Goal: Task Accomplishment & Management: Manage account settings

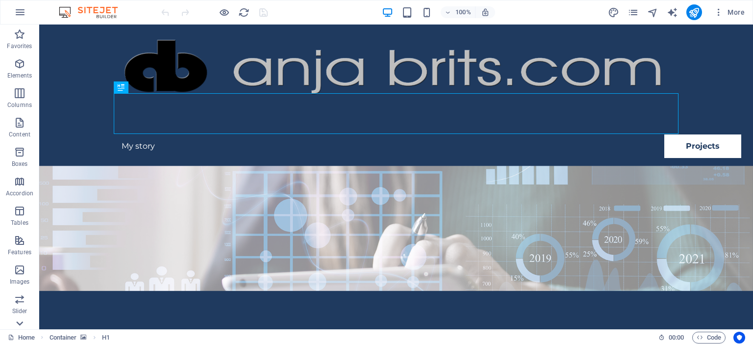
click at [15, 324] on icon at bounding box center [20, 323] width 14 height 14
click at [21, 311] on icon "button" at bounding box center [20, 309] width 12 height 12
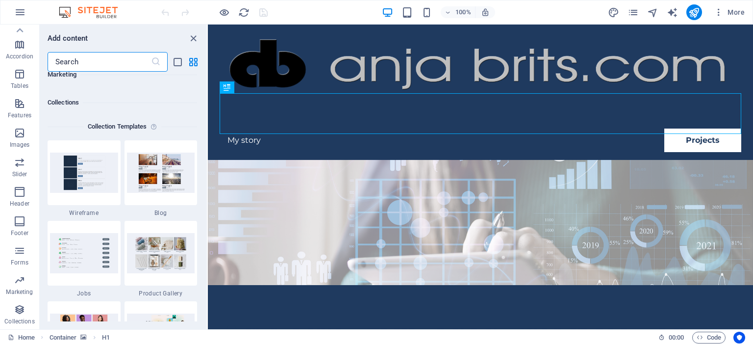
scroll to position [8971, 0]
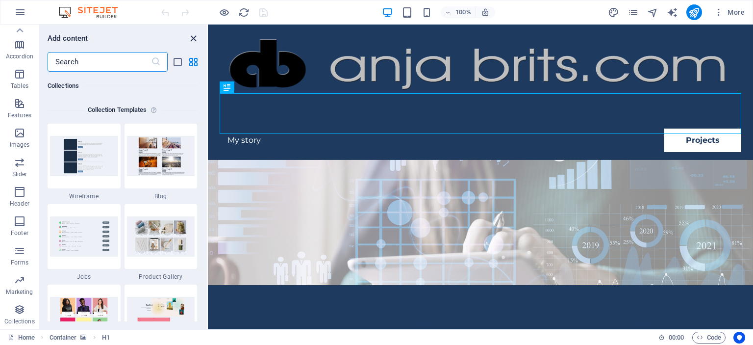
click at [193, 40] on icon "close panel" at bounding box center [193, 38] width 11 height 11
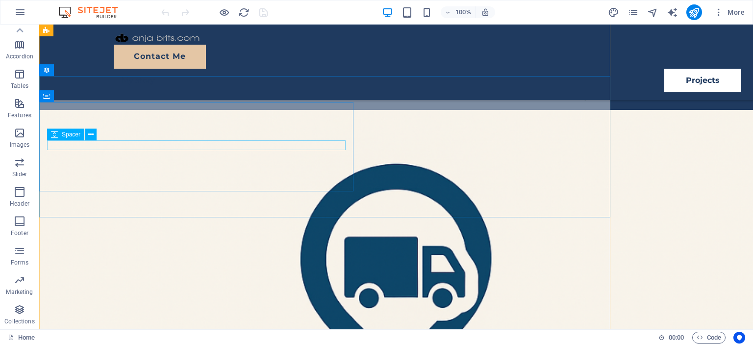
scroll to position [2042, 0]
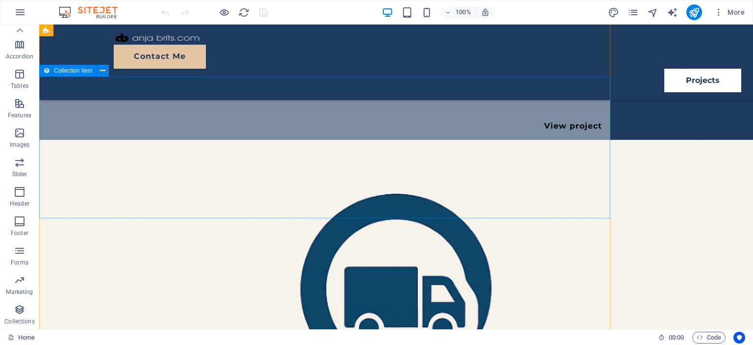
click at [72, 74] on div "Collection item" at bounding box center [67, 71] width 57 height 12
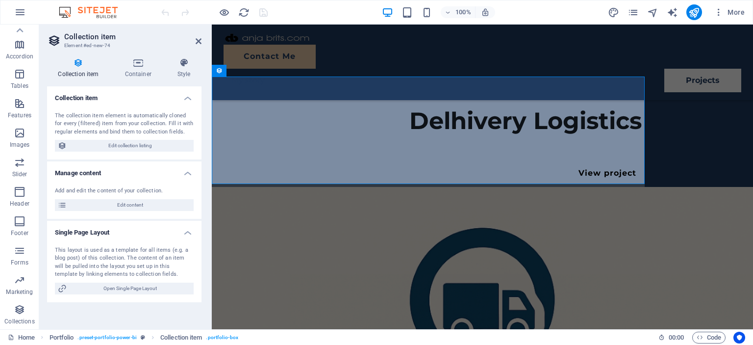
scroll to position [2104, 0]
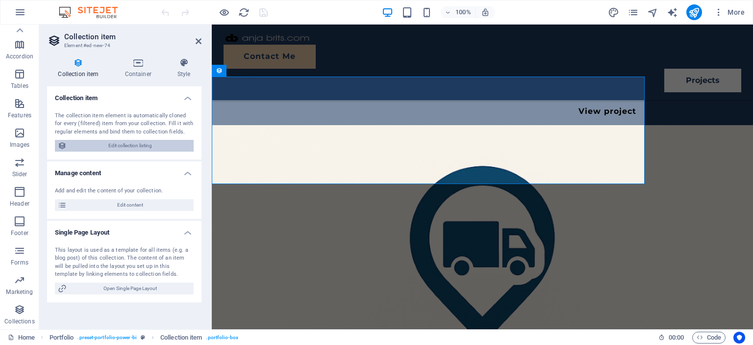
click at [146, 144] on span "Edit collection listing" at bounding box center [130, 146] width 121 height 12
select select "68baee9fd6612e79740ecf12"
select select "createdAt_DESC"
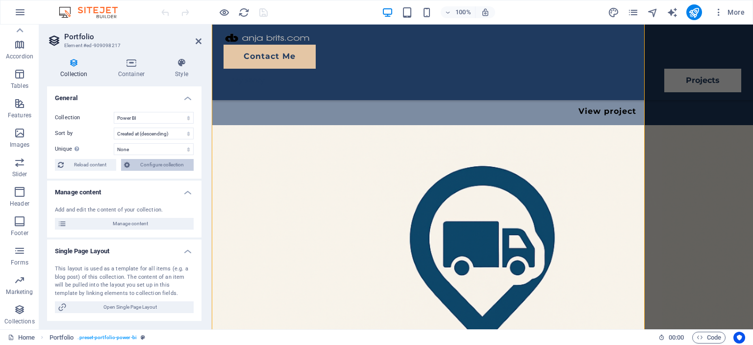
click at [168, 167] on span "Configure collection" at bounding box center [162, 165] width 58 height 12
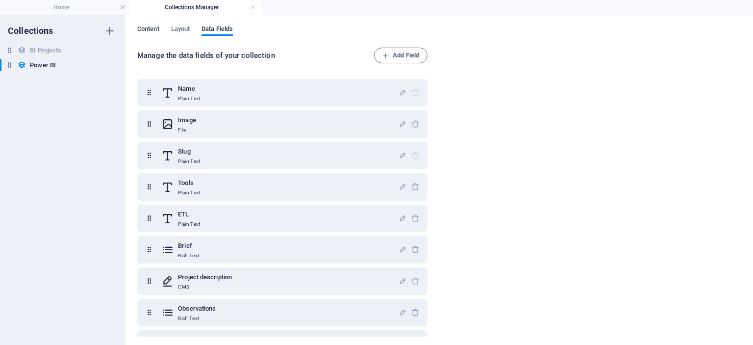
click at [148, 25] on span "Content" at bounding box center [148, 30] width 22 height 14
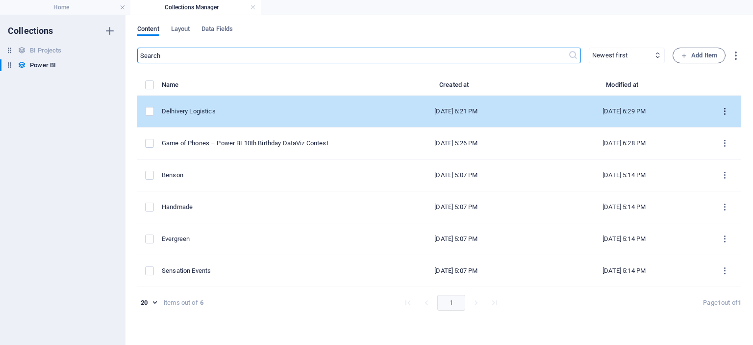
click at [728, 111] on icon "items list" at bounding box center [724, 111] width 9 height 9
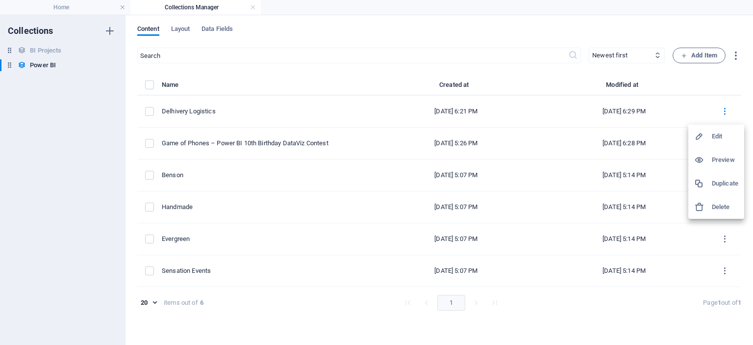
click at [722, 184] on h6 "Duplicate" at bounding box center [725, 183] width 26 height 12
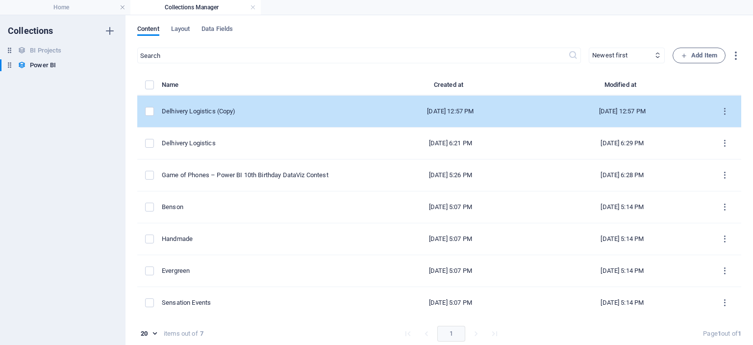
click at [198, 111] on div "Delhivery Logistics (Copy)" at bounding box center [259, 111] width 195 height 9
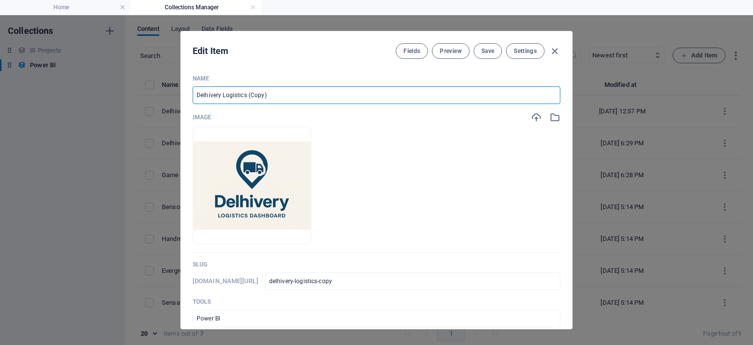
drag, startPoint x: 258, startPoint y: 93, endPoint x: 182, endPoint y: 89, distance: 76.6
click at [193, 89] on input "Delhivery Logistics (Copy)" at bounding box center [377, 95] width 368 height 18
type input "P"
type input "p"
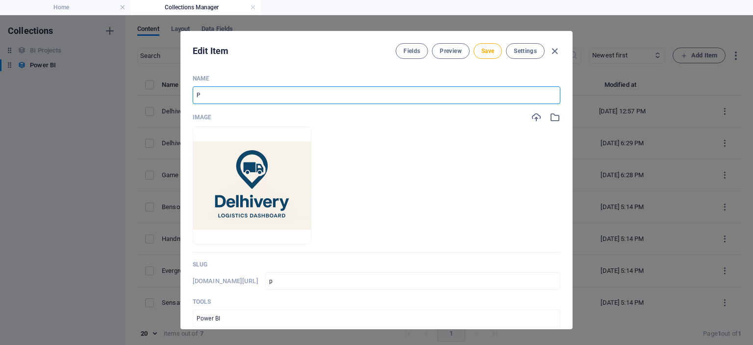
type input "Pl"
type input "pl"
type input "Pla"
type input "pla"
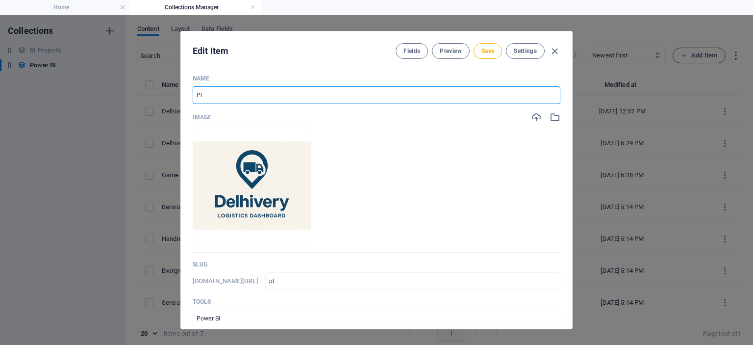
type input "pla"
type input "Plat"
type input "plat"
type input "Plato"
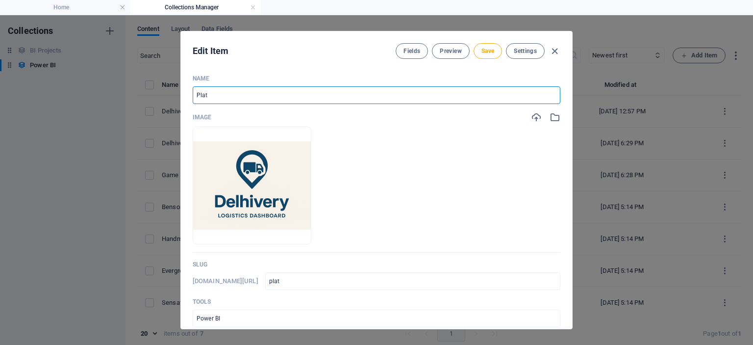
type input "plato"
type input "Platos"
type input "platos"
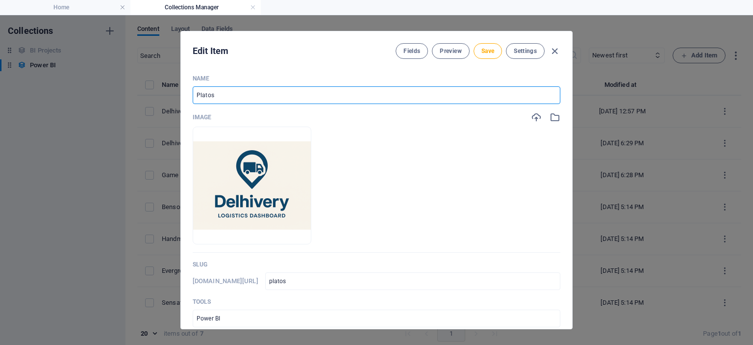
type input "Platos P"
type input "platos-p"
type input "Platos Pz"
type input "platos-pz"
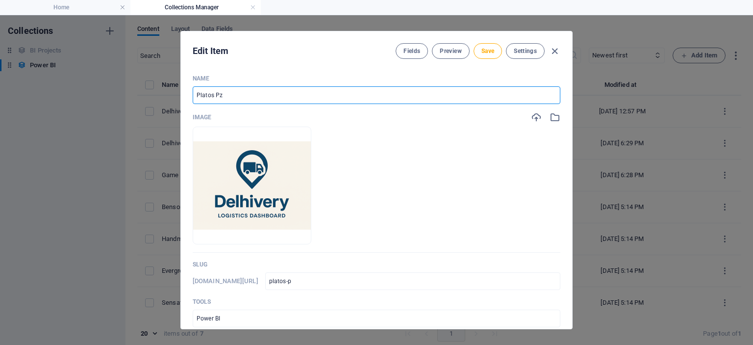
type input "platos-pz"
type input "Platos P"
type input "platos-p"
type input "Platos Pi"
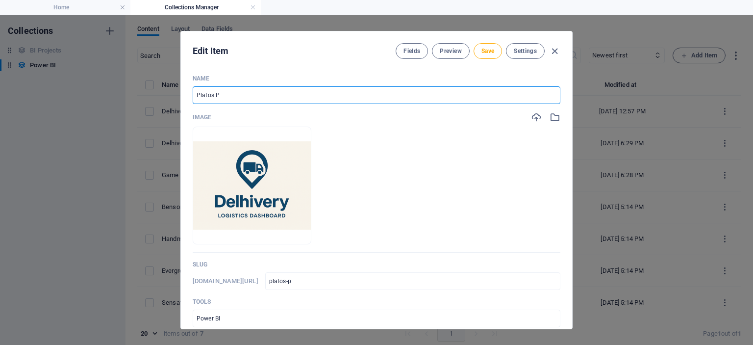
type input "platos-pi"
type input "Platos Piz"
type input "platos-[GEOGRAPHIC_DATA]"
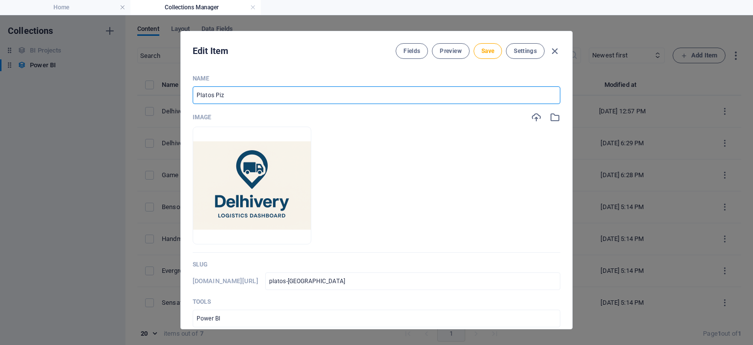
type input "Platos Pizz"
type input "platos-pizz"
type input "Platos Pizza"
type input "platos-pizza"
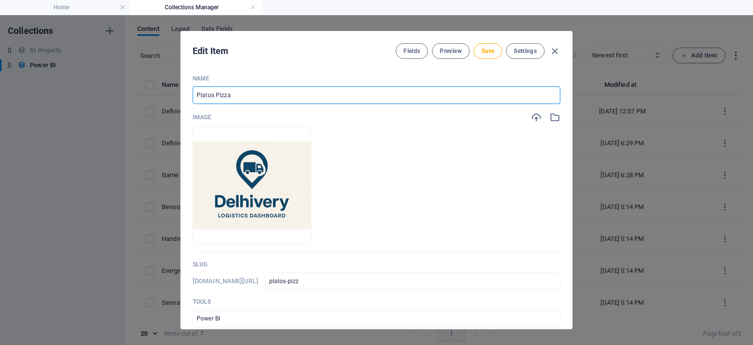
type input "platos-pizza"
type input "Platos Pizza S"
type input "platos-pizza-s"
type input "Platos Pizza Sa"
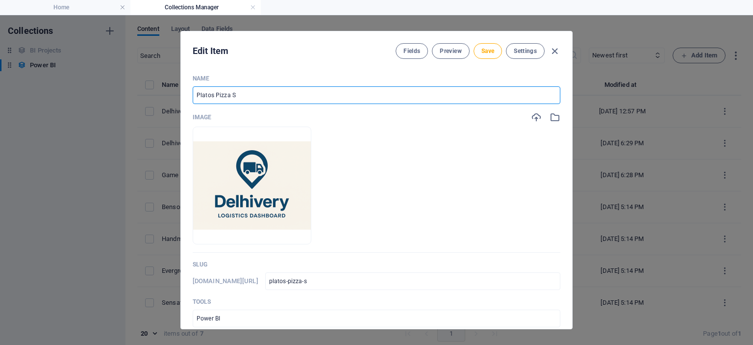
type input "platos-pizza-sa"
type input "Platos Pizza [PERSON_NAME]"
type input "platos-pizza-[PERSON_NAME]"
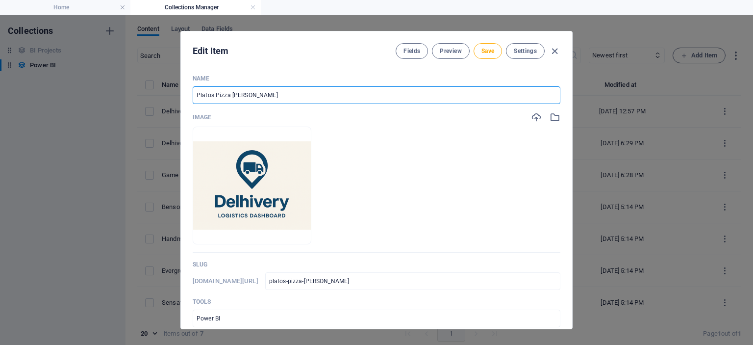
type input "Platos Pizza Sale"
type input "platos-pizza-sale"
type input "Platos Pizza Sales"
type input "platos-pizza-sales"
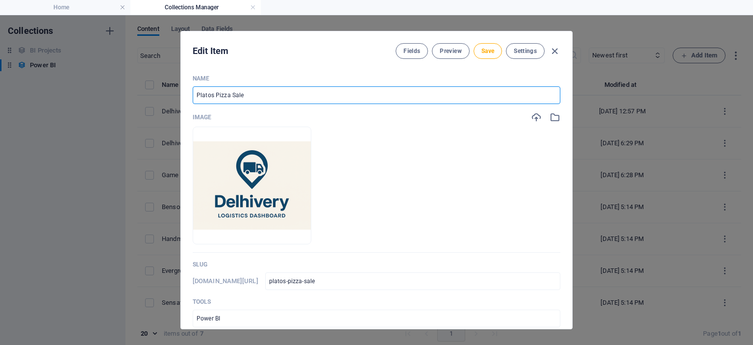
type input "platos-pizza-sales"
type input "Platos Pizza Sales"
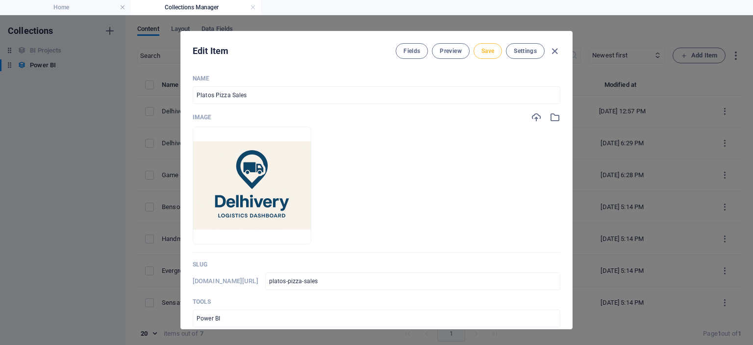
click at [489, 57] on button "Save" at bounding box center [487, 51] width 28 height 16
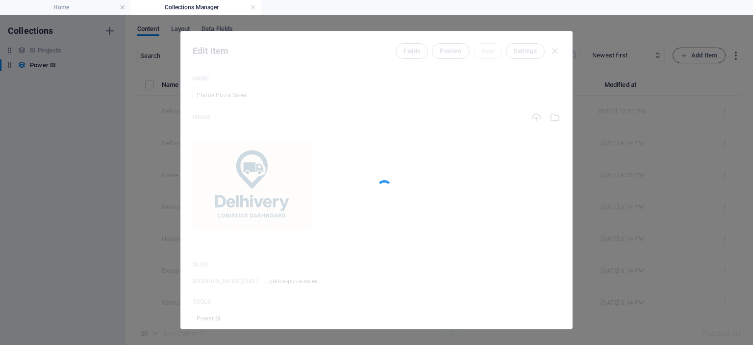
type input "platos-pizza-sales"
